Goal: Book appointment/travel/reservation

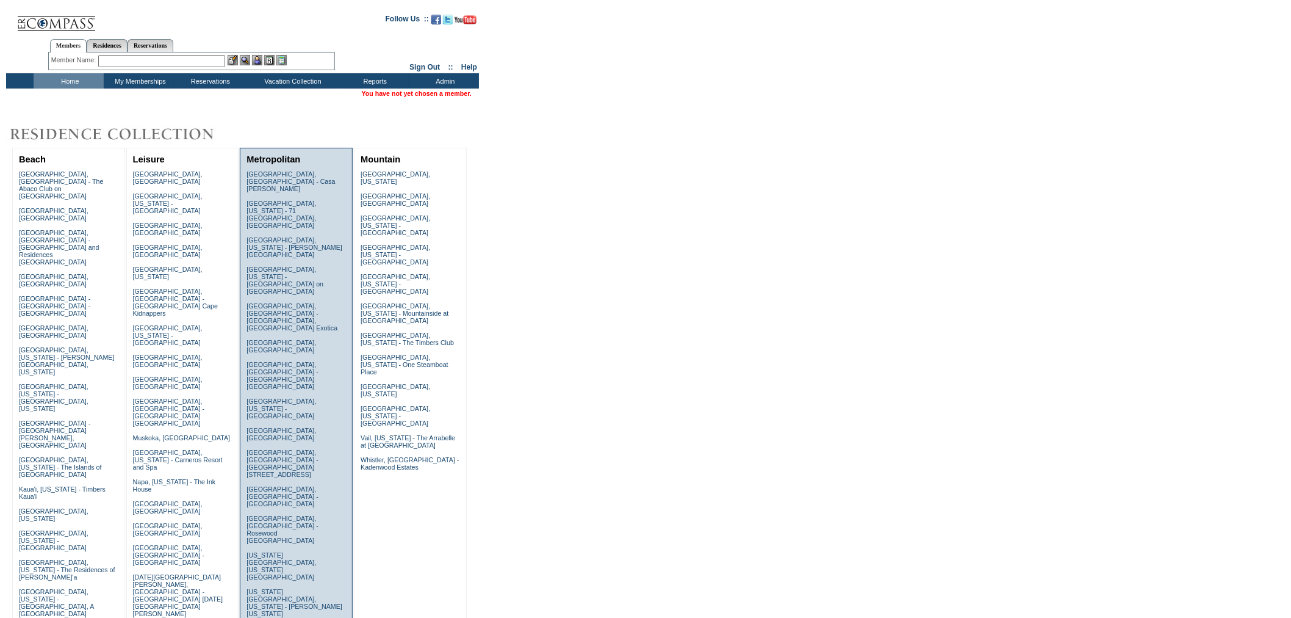
click at [267, 551] on link "[US_STATE][GEOGRAPHIC_DATA], [US_STATE][GEOGRAPHIC_DATA]" at bounding box center [282, 565] width 70 height 29
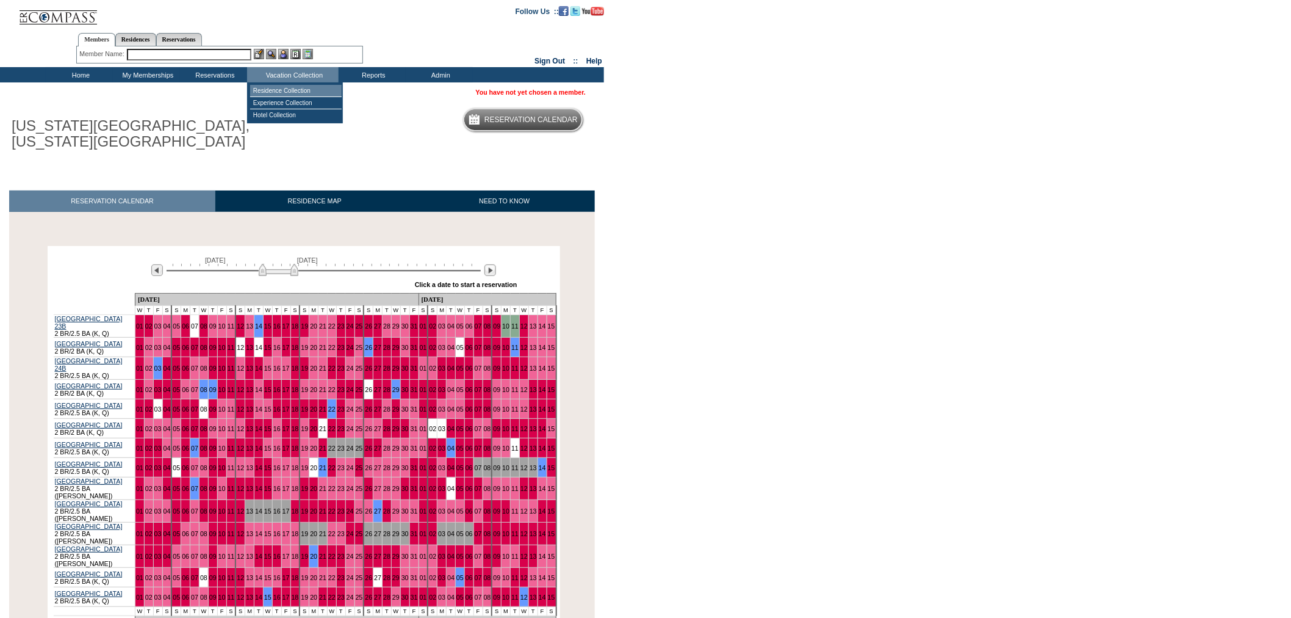
click at [288, 89] on td "Residence Collection" at bounding box center [296, 91] width 92 height 12
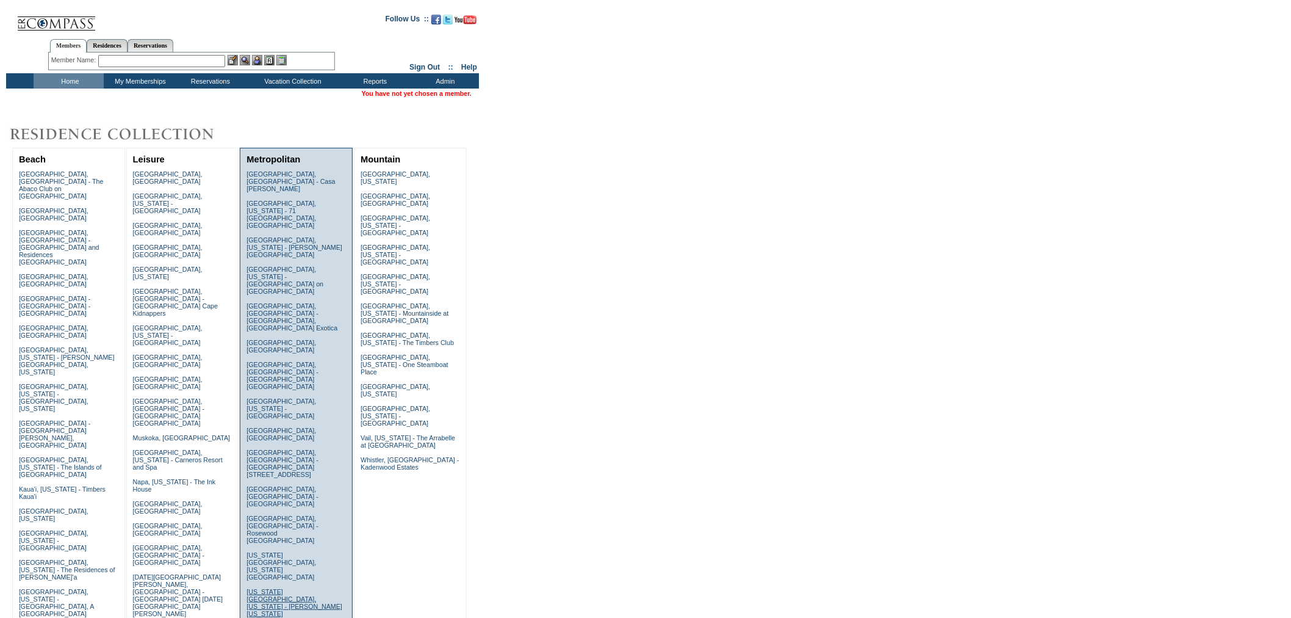
click at [270, 588] on link "[US_STATE][GEOGRAPHIC_DATA], [US_STATE] - [PERSON_NAME] [US_STATE]" at bounding box center [295, 602] width 96 height 29
